Goal: Check status: Check status

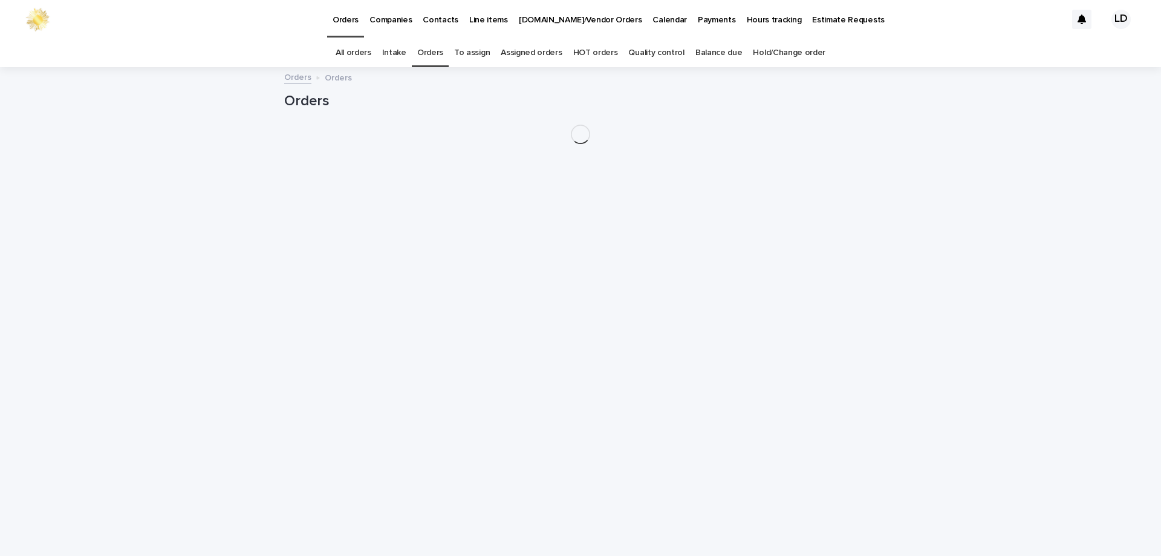
click at [443, 54] on link "Orders" at bounding box center [430, 53] width 26 height 28
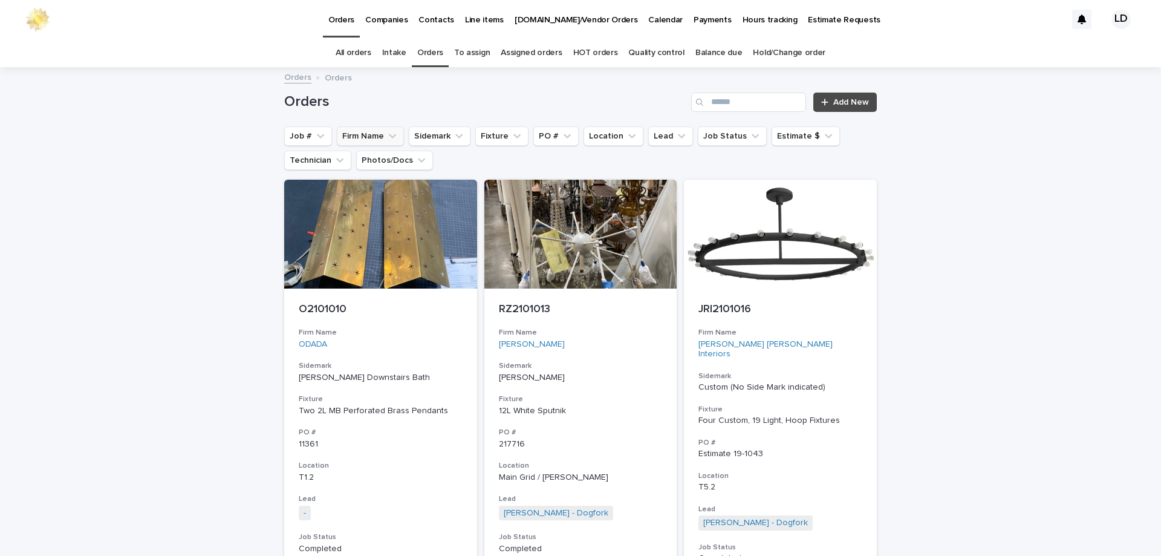
click at [390, 142] on icon "Firm Name" at bounding box center [393, 136] width 12 height 12
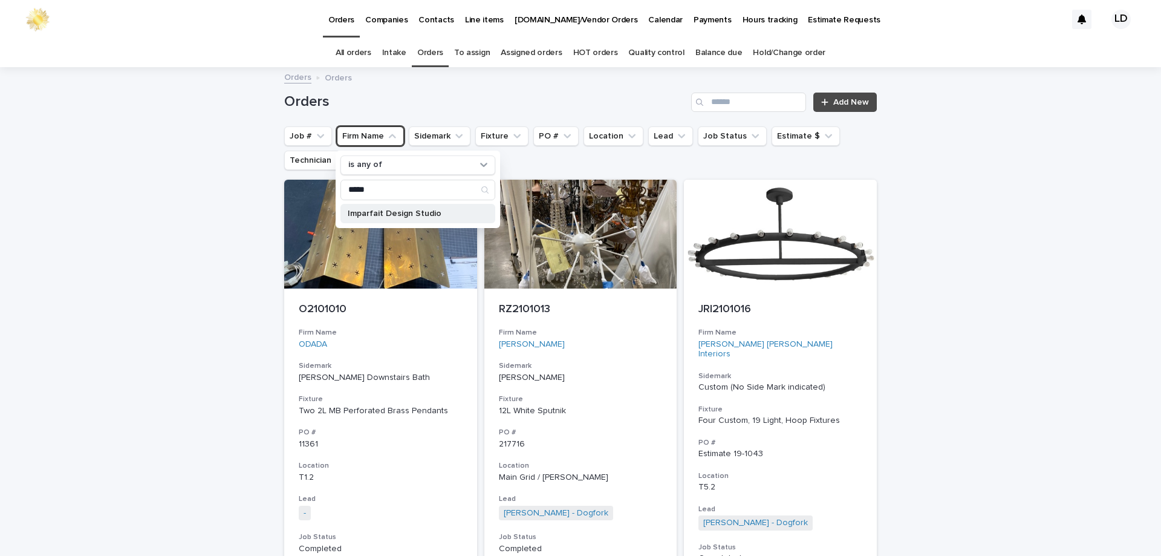
type input "*****"
click at [367, 211] on p "Imparfait Design Studio" at bounding box center [412, 213] width 128 height 8
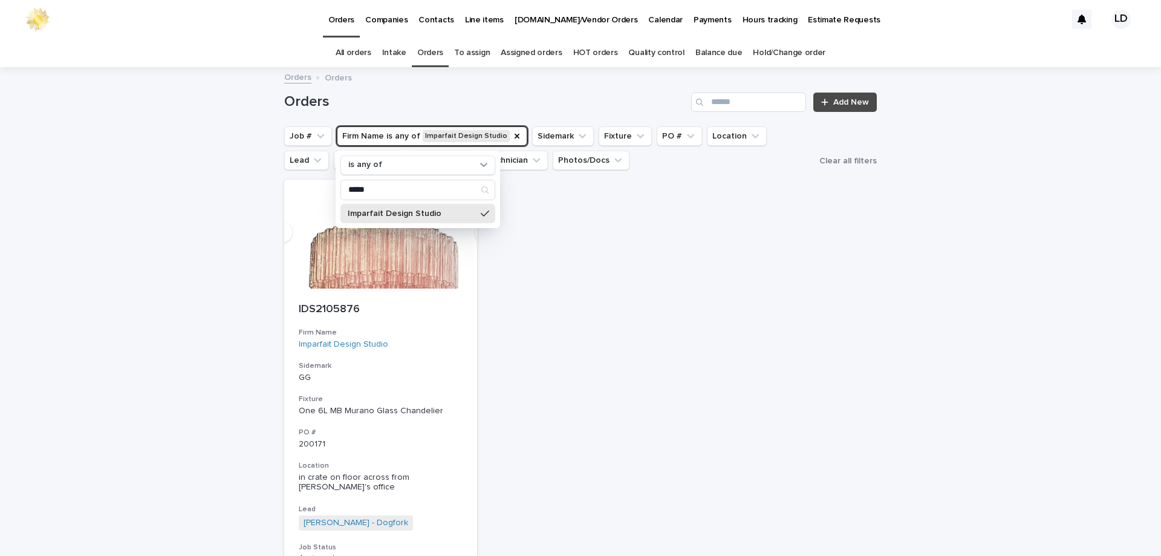
click at [1036, 221] on div "Loading... Saving… Loading... Saving… Orders Add New Job # Firm Name is any of …" at bounding box center [580, 404] width 1161 height 672
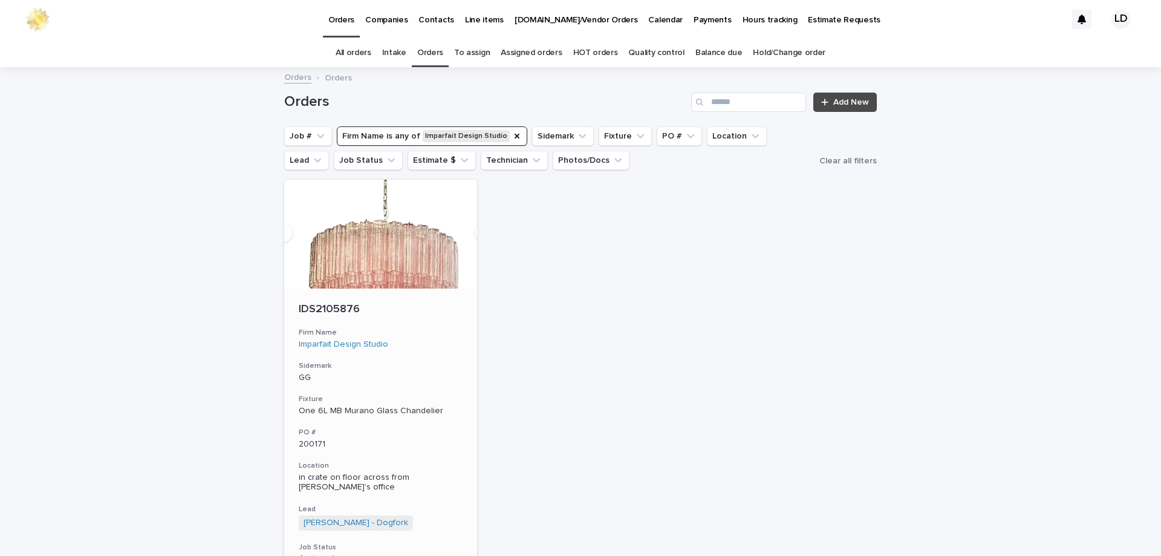
click at [441, 357] on div "IDS2105876 Firm Name Imparfait Design Studio Sidemark GG Fixture One 6L MB Mura…" at bounding box center [380, 469] width 193 height 361
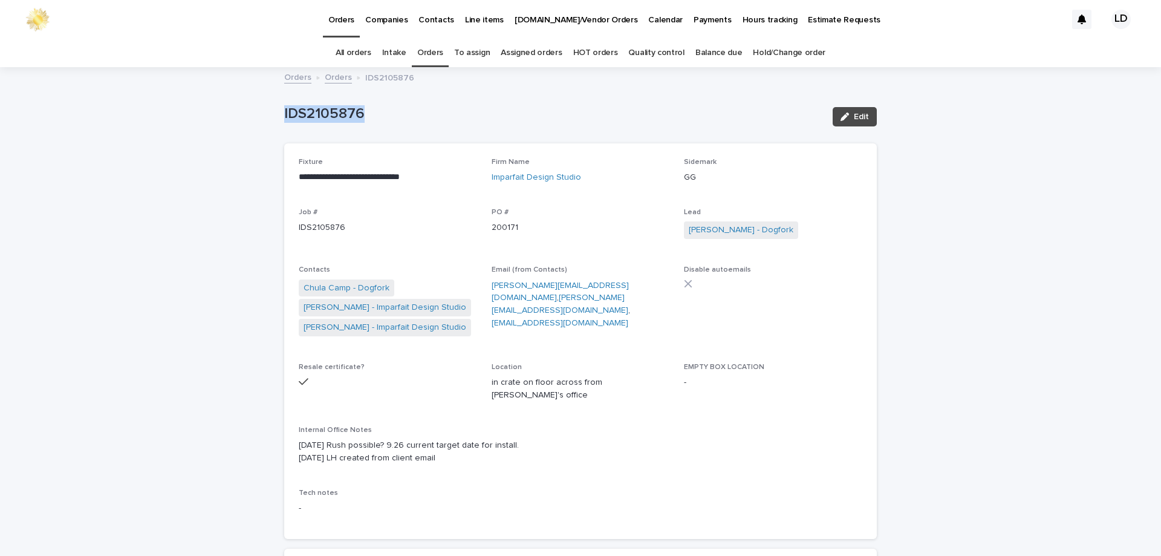
drag, startPoint x: 378, startPoint y: 109, endPoint x: 185, endPoint y: 95, distance: 193.5
copy p "IDS2105876"
